Goal: Obtain resource: Obtain resource

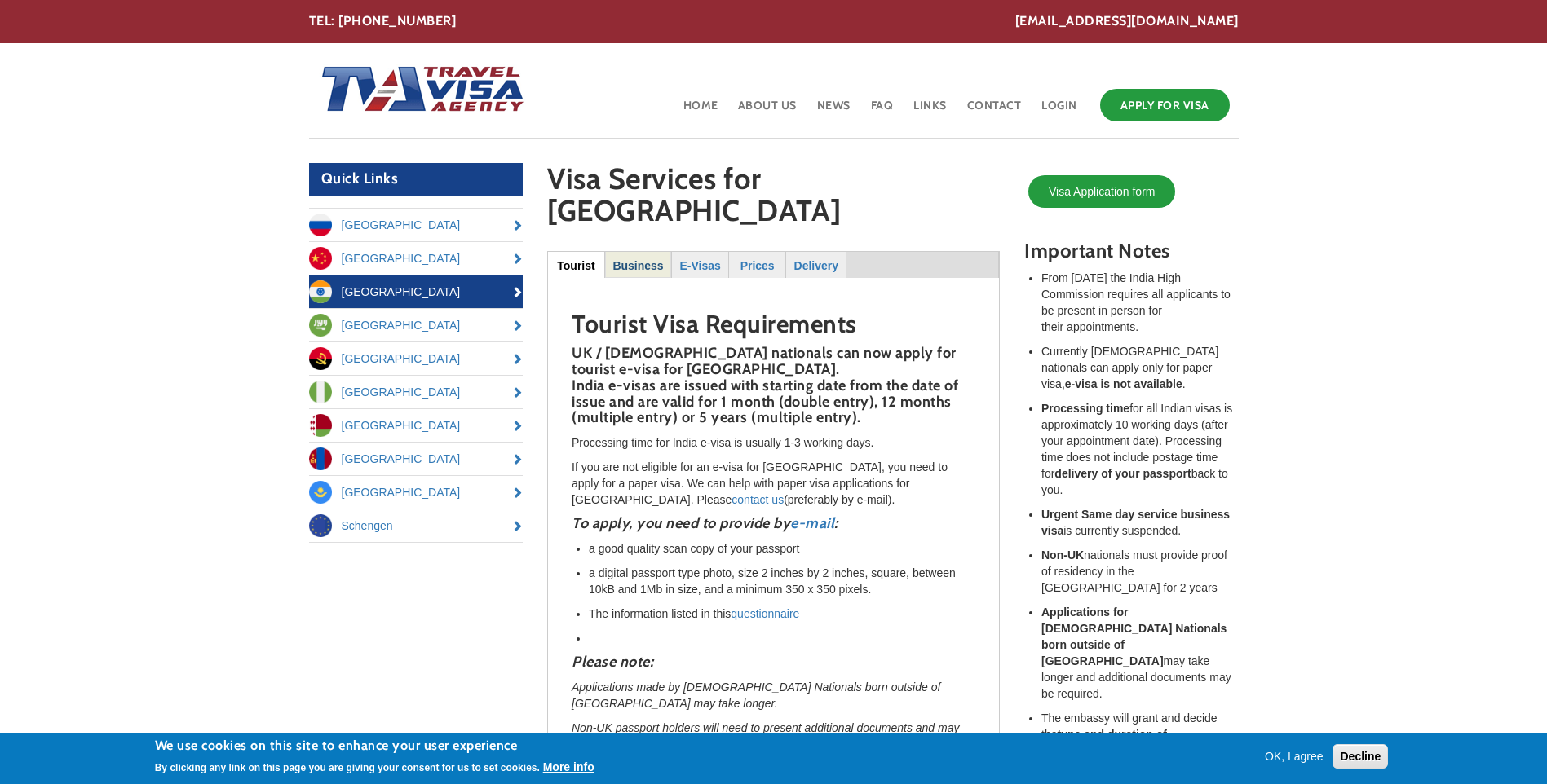
click at [652, 259] on strong "Business" at bounding box center [638, 265] width 51 height 13
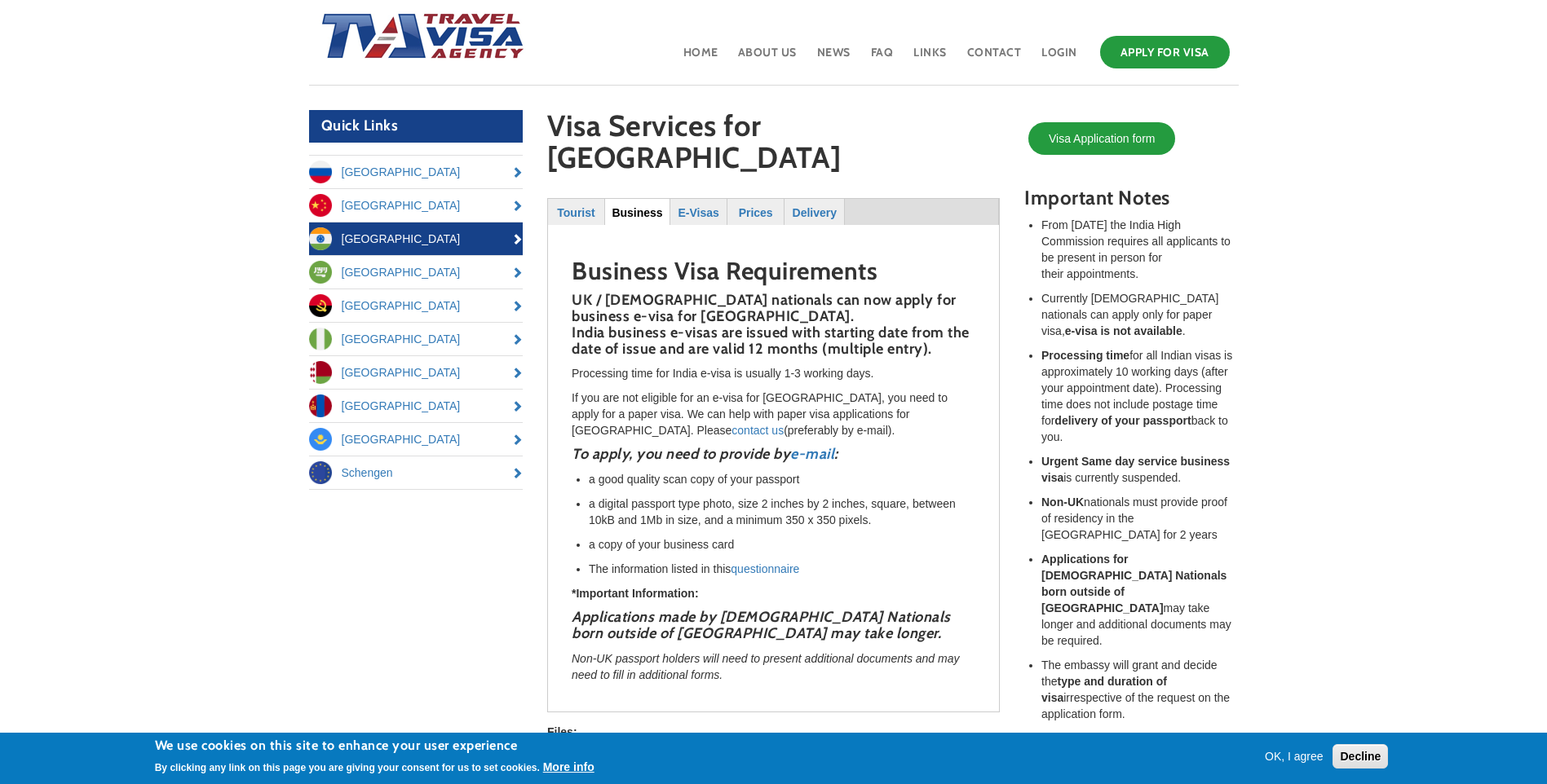
scroll to position [82, 0]
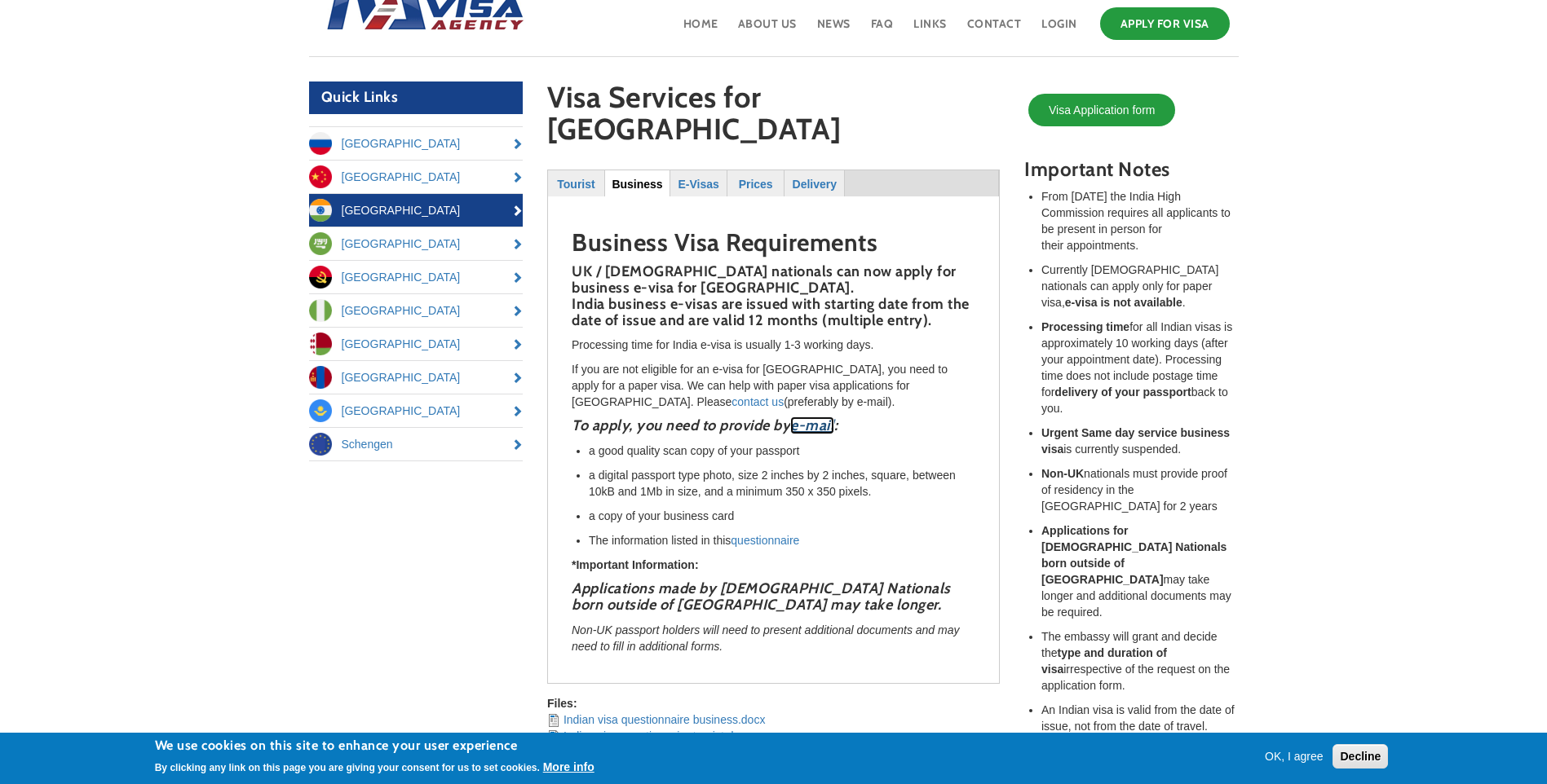
click at [818, 416] on link "e-mail" at bounding box center [813, 425] width 44 height 18
click at [754, 534] on link "questionnaire" at bounding box center [765, 540] width 69 height 13
click at [703, 177] on strong "E-Visas" at bounding box center [698, 183] width 40 height 13
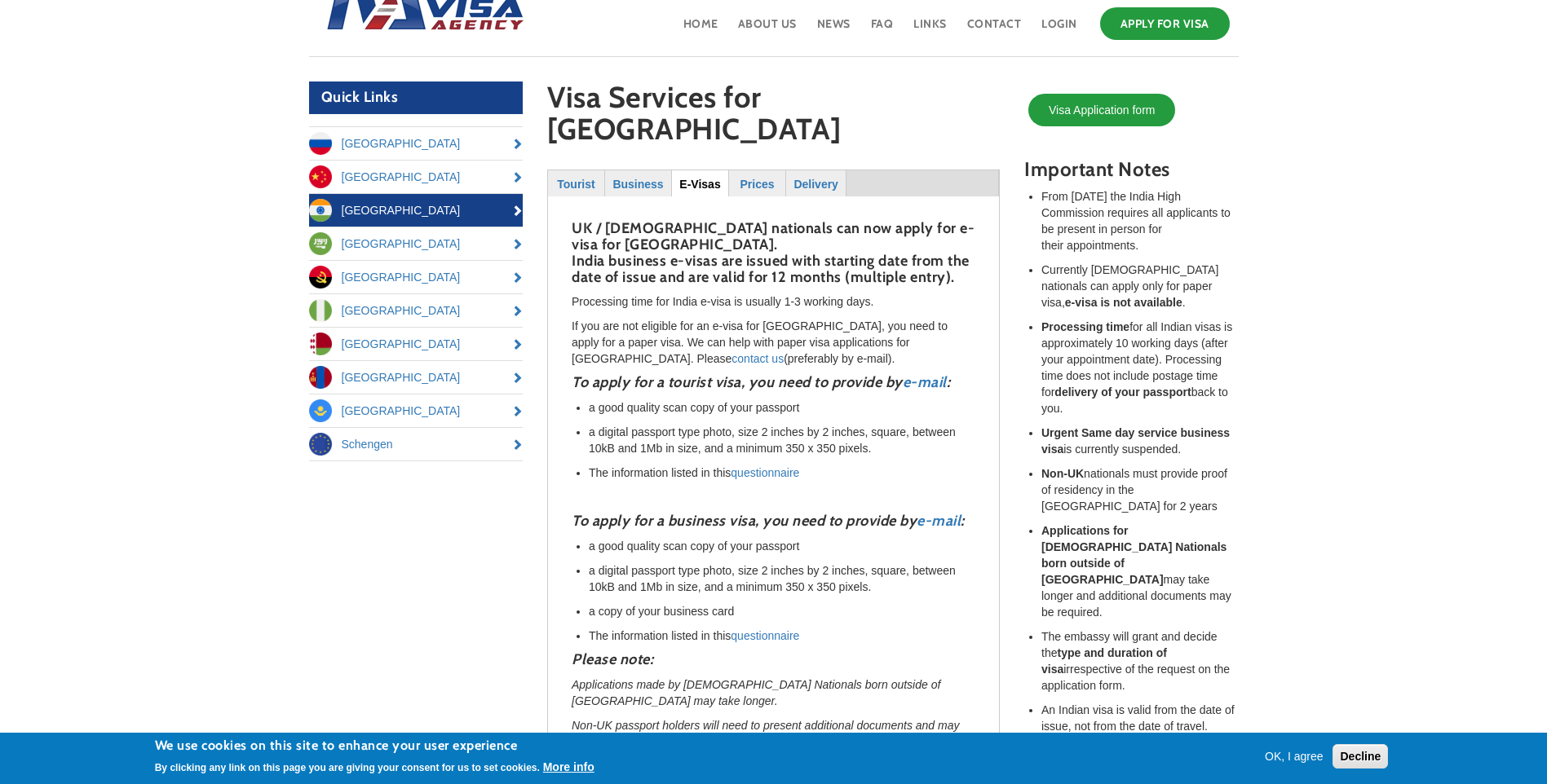
scroll to position [163, 0]
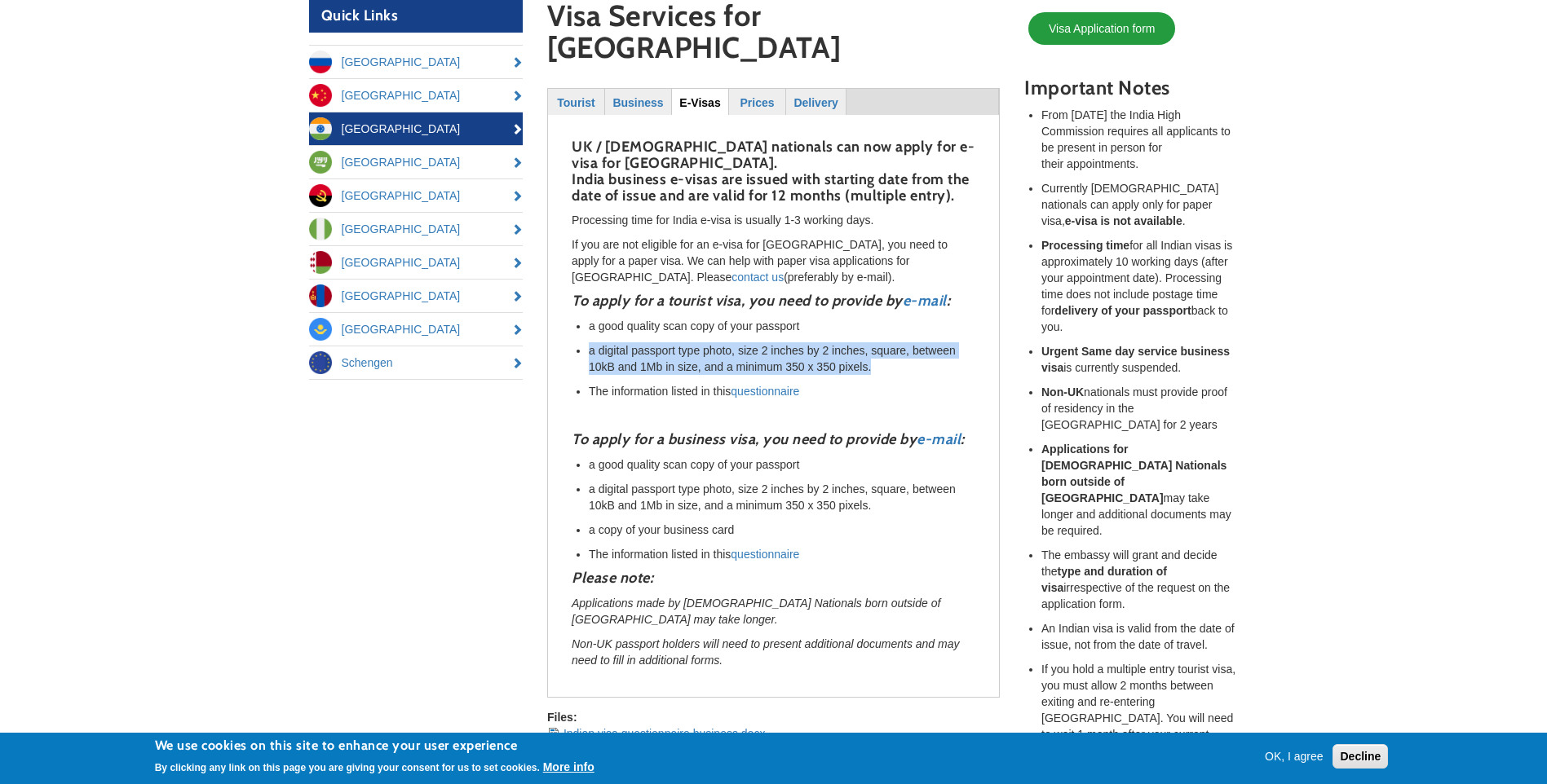
drag, startPoint x: 875, startPoint y: 320, endPoint x: 577, endPoint y: 304, distance: 298.4
click at [589, 342] on li "a digital passport type photo, size 2 inches by 2 inches, square, between 10kB …" at bounding box center [782, 358] width 387 height 32
drag, startPoint x: 577, startPoint y: 304, endPoint x: 670, endPoint y: 310, distance: 93.2
copy li "a digital passport type photo, size 2 inches by 2 inches, square, between 10kB …"
click at [732, 727] on link "Indian visa questionnaire business.docx" at bounding box center [665, 733] width 202 height 13
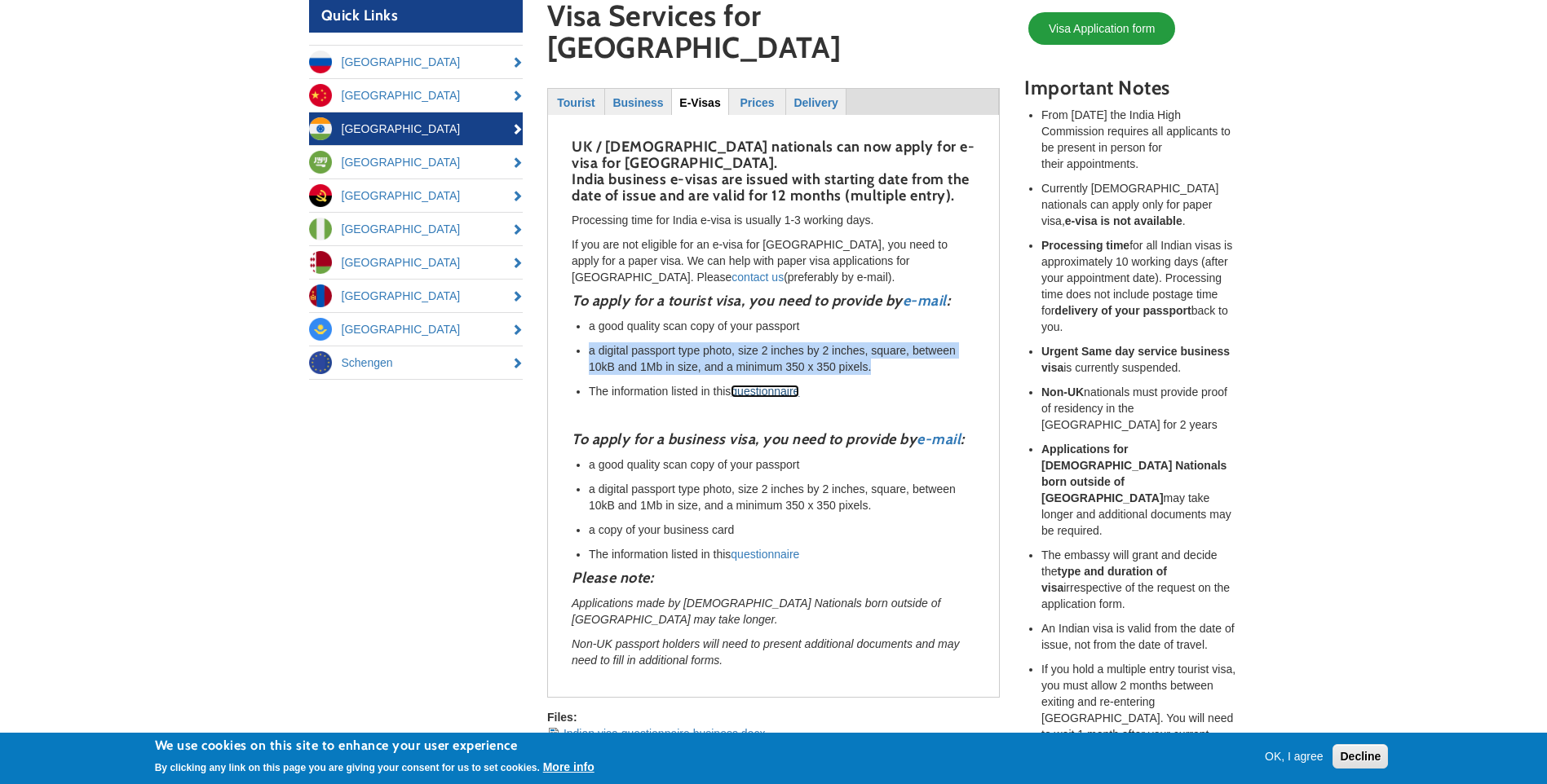
click at [763, 385] on link "questionnaire" at bounding box center [765, 391] width 69 height 13
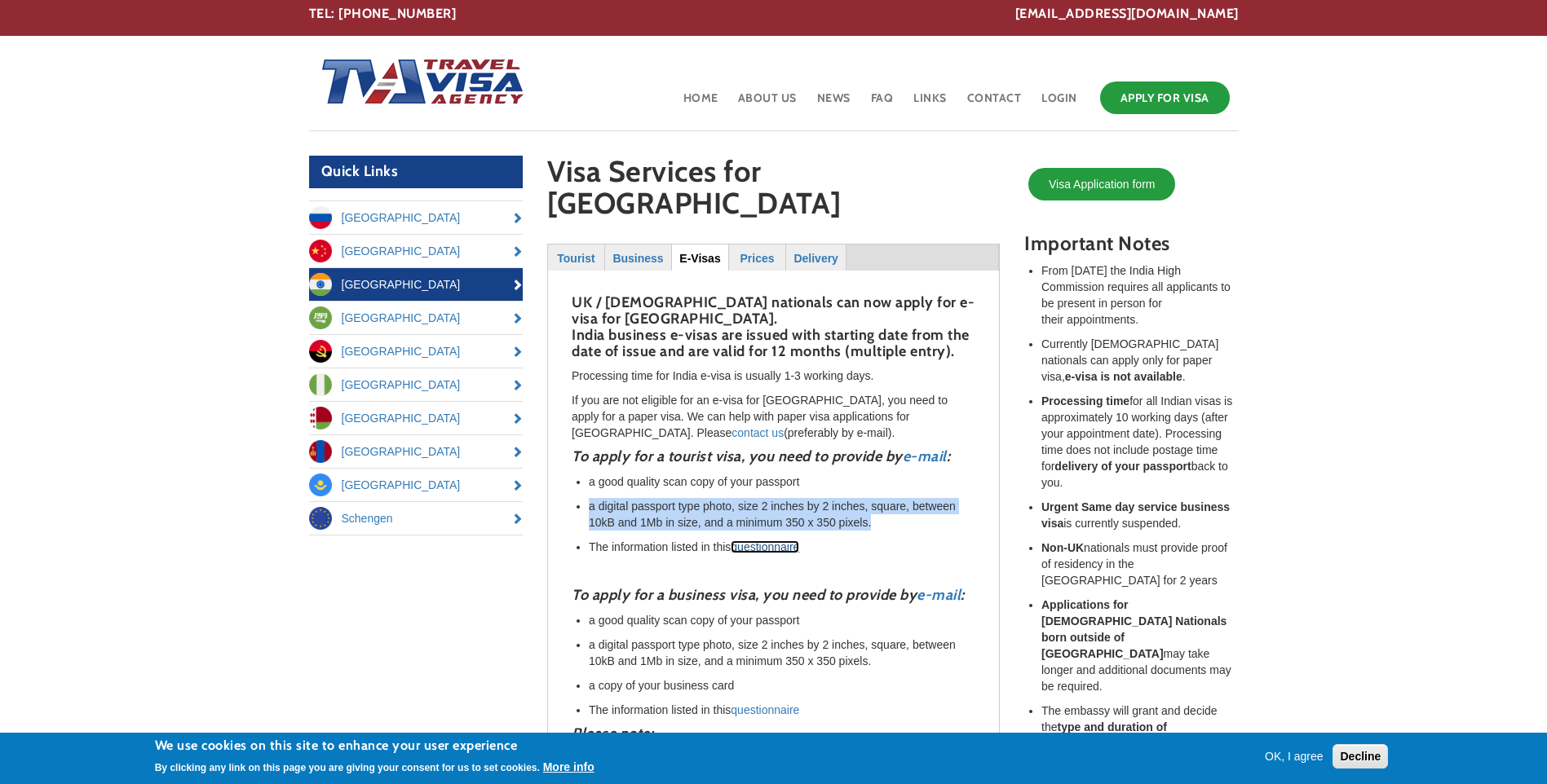
scroll to position [0, 0]
